Goal: Check status

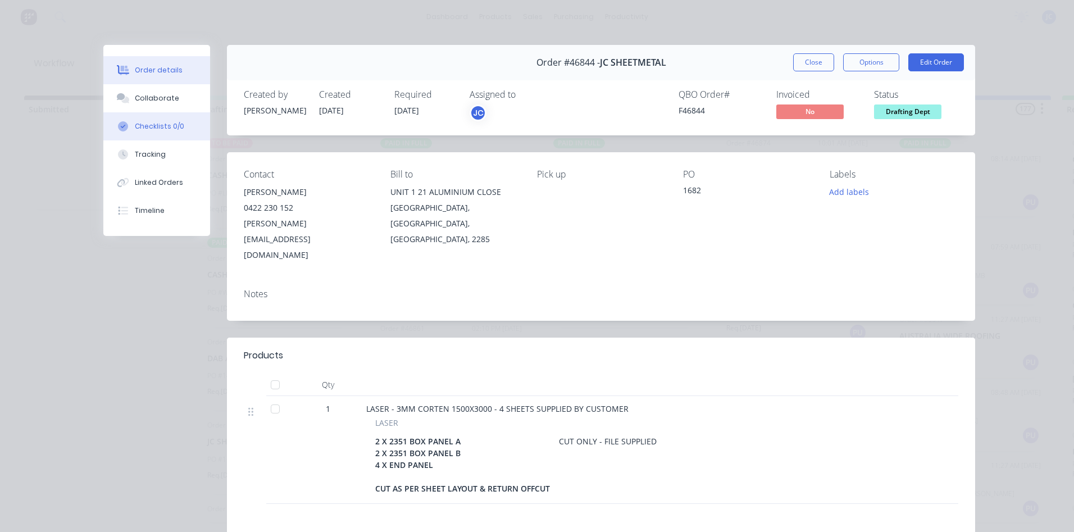
scroll to position [151, 0]
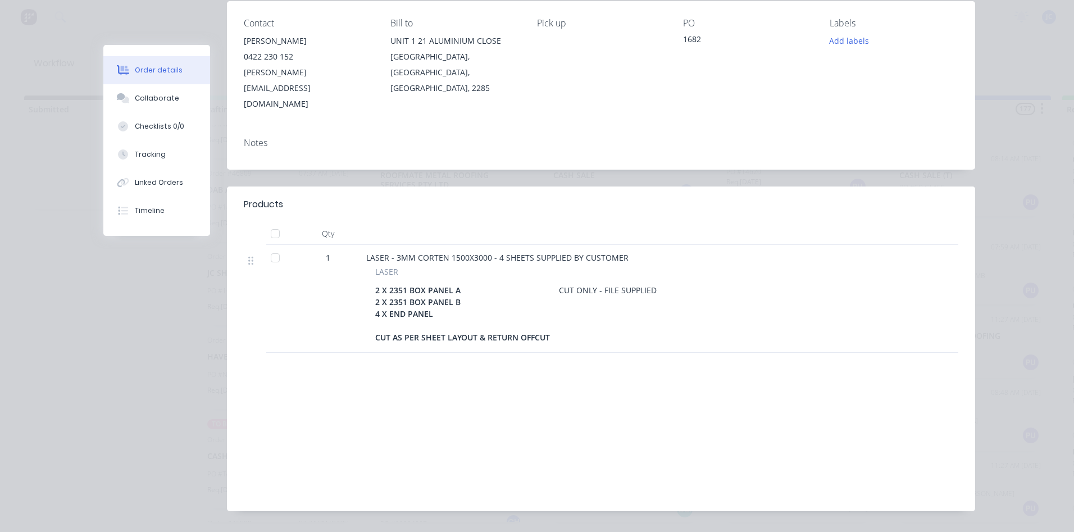
click at [70, 327] on div "Order details Collaborate Checklists 0/0 Tracking Linked Orders Timeline Order …" at bounding box center [537, 266] width 1074 height 532
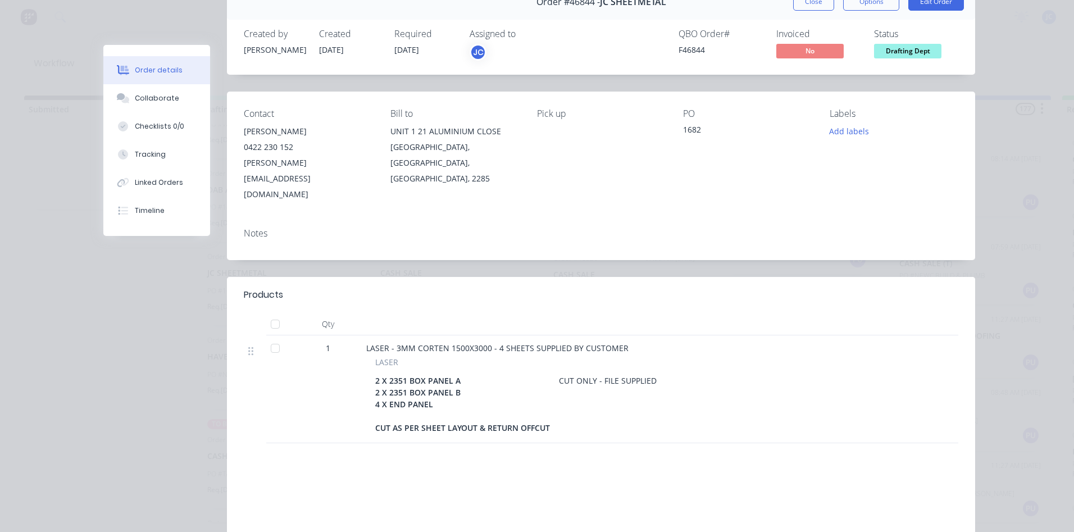
scroll to position [0, 0]
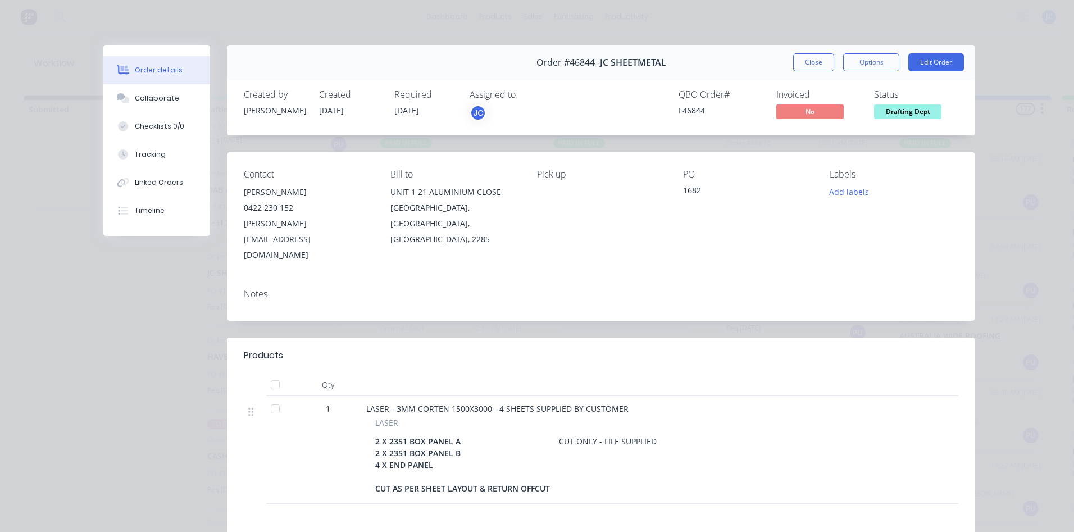
click at [809, 62] on button "Close" at bounding box center [813, 62] width 41 height 18
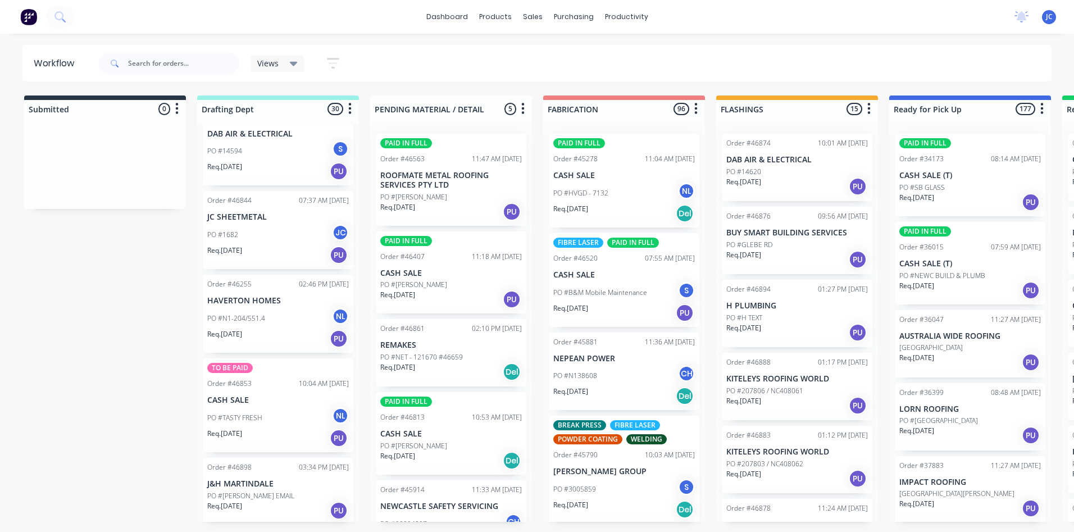
scroll to position [241, 0]
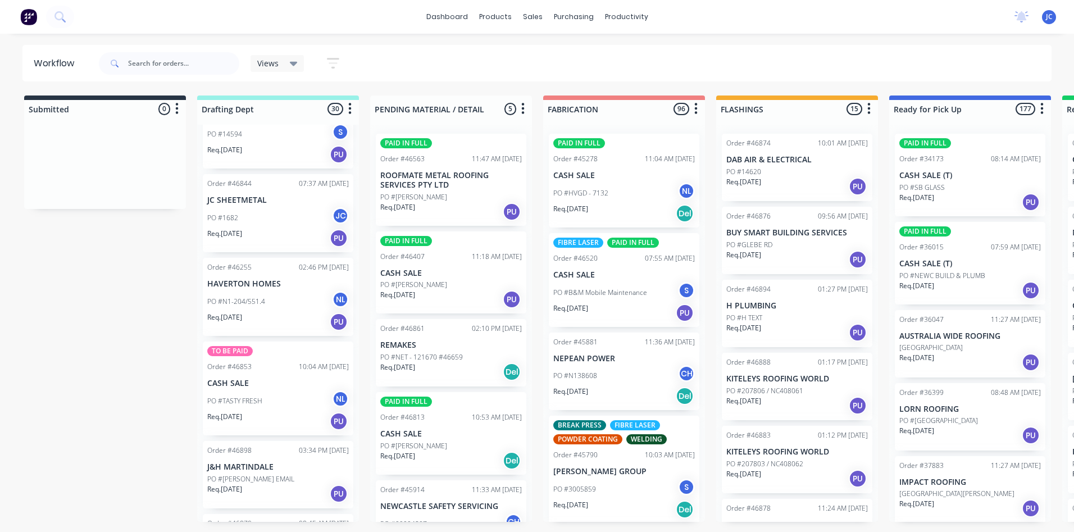
click at [258, 197] on p "JC SHEETMETAL" at bounding box center [277, 200] width 141 height 10
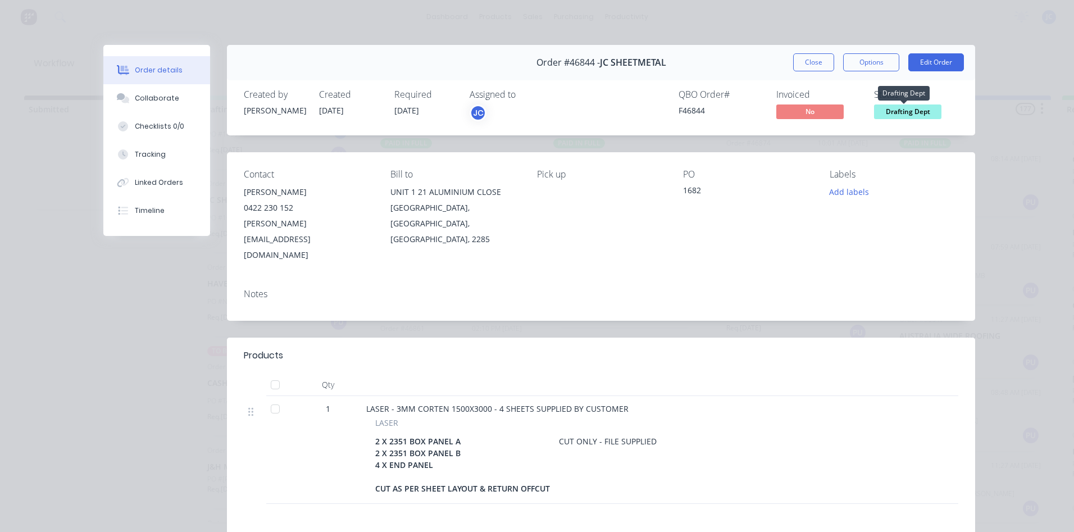
click at [911, 111] on span "Drafting Dept" at bounding box center [907, 111] width 67 height 14
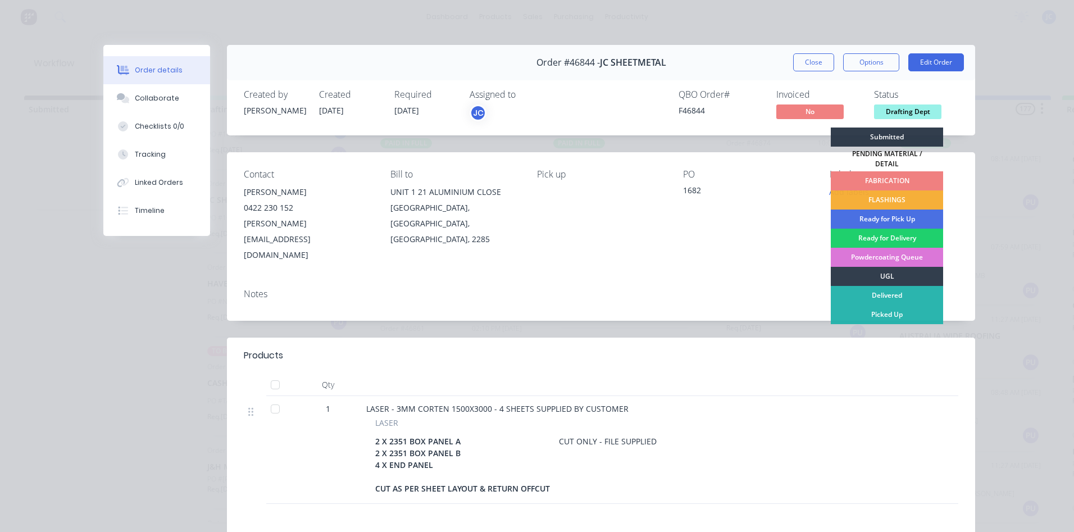
click at [875, 175] on div "FABRICATION" at bounding box center [886, 180] width 112 height 19
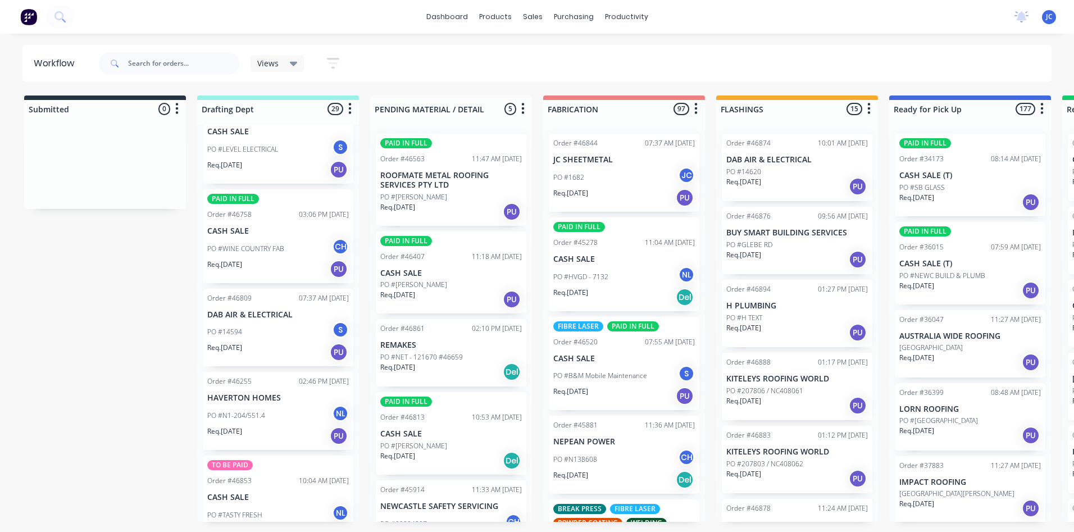
scroll to position [0, 0]
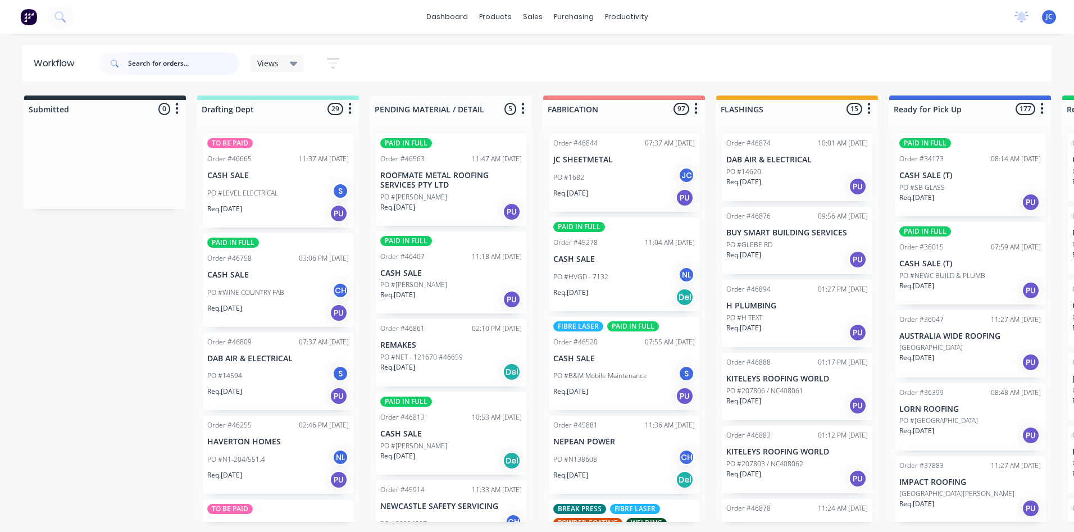
click at [166, 64] on input "text" at bounding box center [183, 63] width 111 height 22
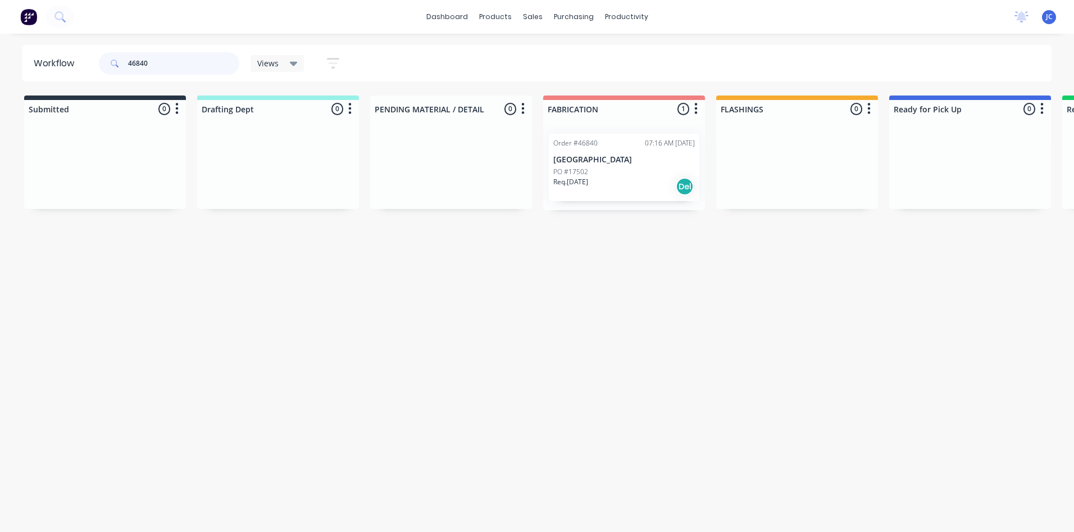
type input "46840"
click at [606, 167] on div "PO #17502" at bounding box center [623, 172] width 141 height 10
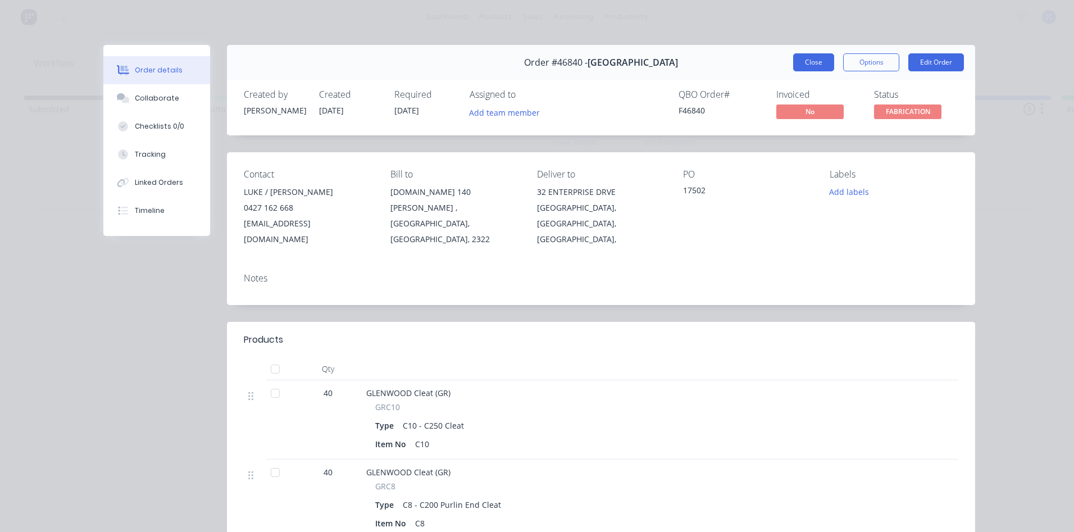
click at [806, 58] on button "Close" at bounding box center [813, 62] width 41 height 18
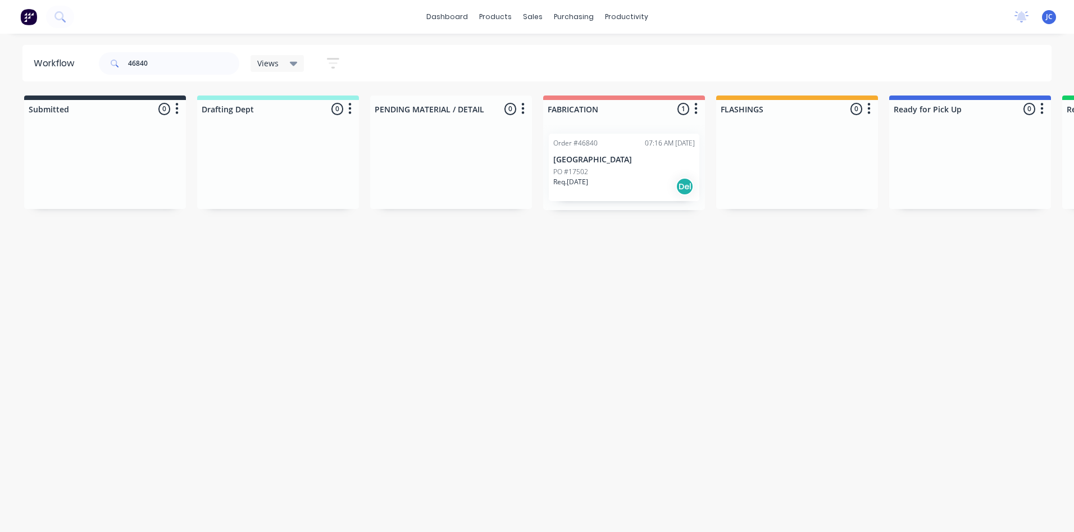
click at [587, 135] on div "Order #46840 07:16 AM [DATE] [GEOGRAPHIC_DATA] PO #17502 Req. [DATE] Del" at bounding box center [624, 167] width 150 height 67
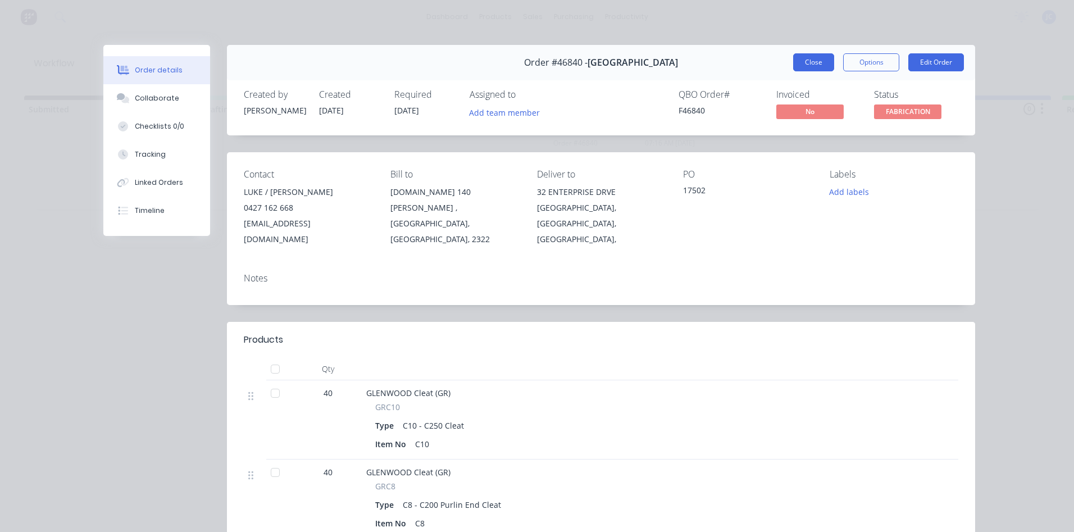
click at [799, 60] on button "Close" at bounding box center [813, 62] width 41 height 18
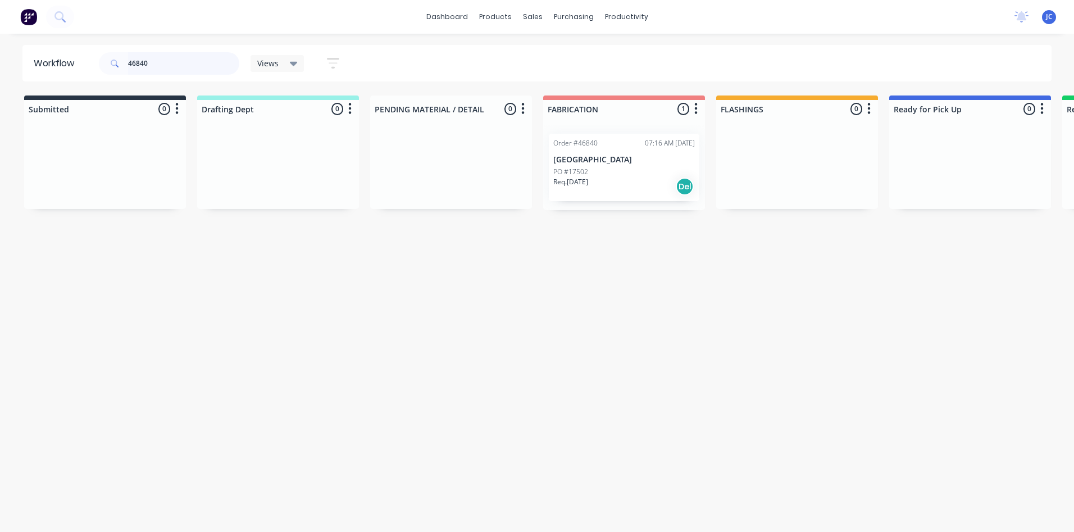
drag, startPoint x: 152, startPoint y: 62, endPoint x: 126, endPoint y: 62, distance: 25.8
click at [126, 62] on div "46840" at bounding box center [169, 63] width 140 height 22
